Goal: Obtain resource: Download file/media

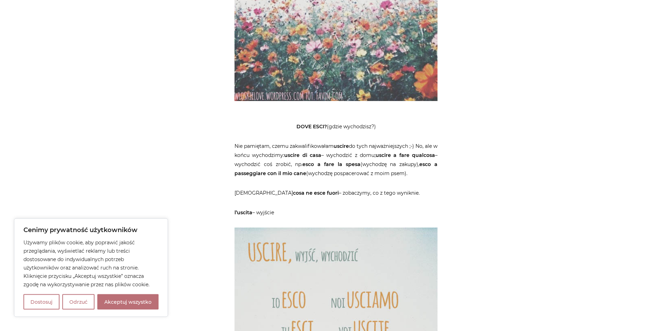
scroll to position [1385, 0]
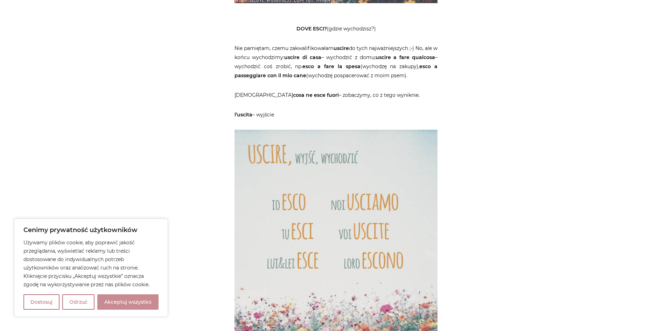
click at [147, 305] on button "Akceptuj wszystko" at bounding box center [127, 302] width 61 height 15
checkbox input "true"
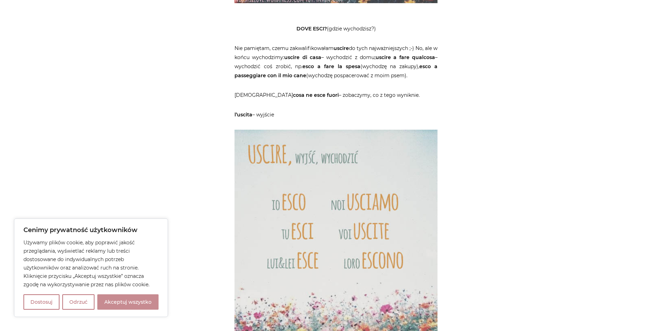
checkbox input "true"
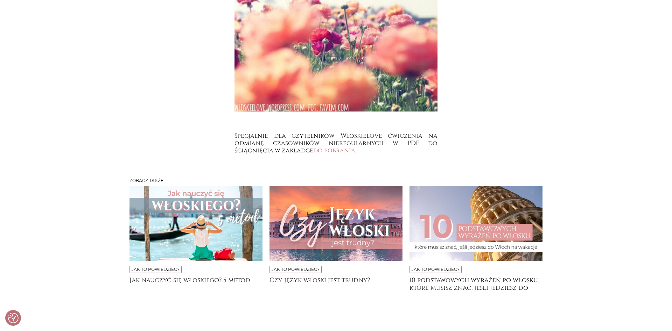
scroll to position [2308, 0]
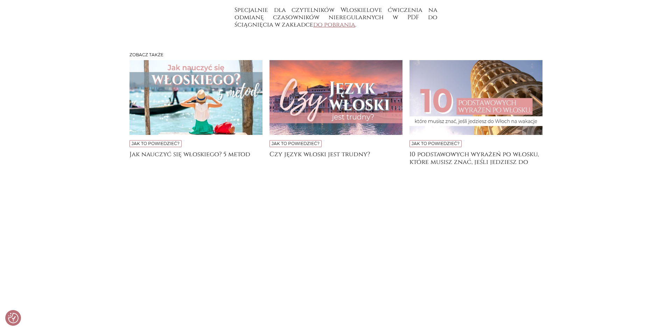
click at [336, 29] on link "do pobrania" at bounding box center [334, 25] width 42 height 8
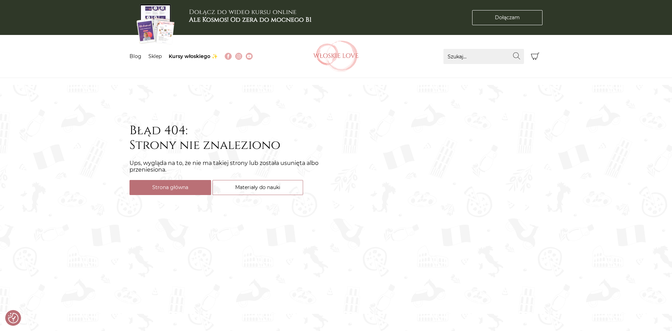
click at [140, 60] on li "Blog" at bounding box center [138, 56] width 19 height 7
click at [139, 55] on link "Blog" at bounding box center [135, 56] width 12 height 6
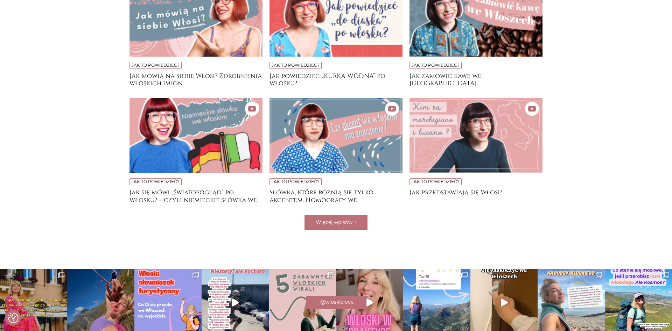
scroll to position [535, 0]
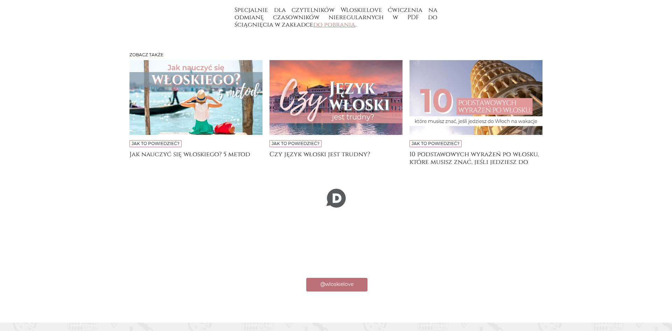
scroll to position [2308, 0]
